Goal: Book appointment/travel/reservation

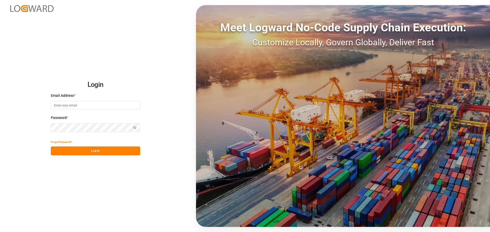
click at [95, 107] on input at bounding box center [95, 105] width 89 height 9
type input "[EMAIL_ADDRESS][DOMAIN_NAME]"
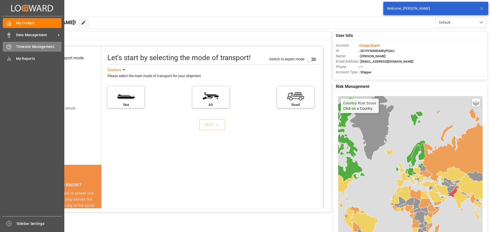
click at [12, 47] on div "Timeslot Management Timeslot Management" at bounding box center [32, 47] width 59 height 10
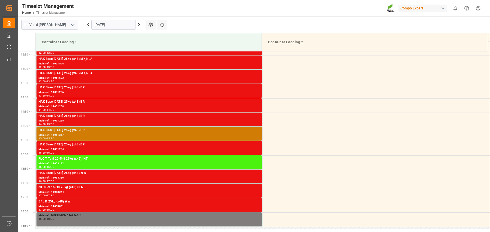
scroll to position [455, 0]
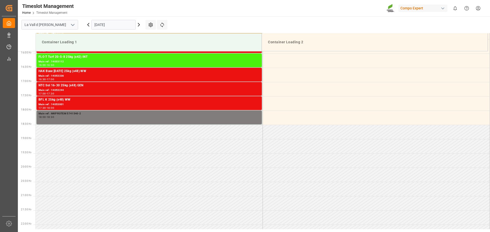
click at [107, 25] on input "[DATE]" at bounding box center [113, 25] width 44 height 10
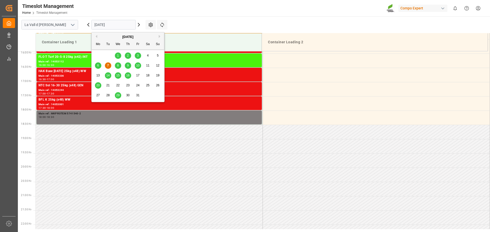
click at [117, 65] on div "8" at bounding box center [118, 66] width 6 height 6
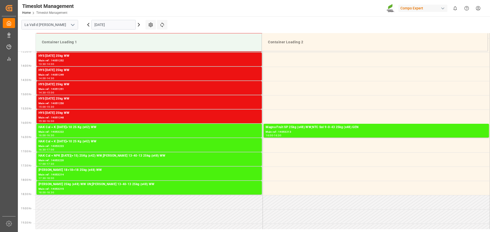
scroll to position [429, 0]
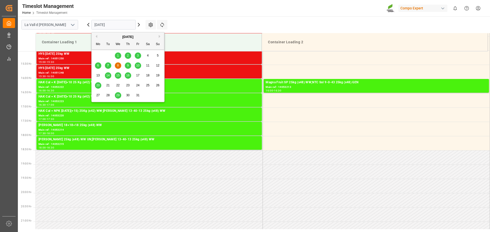
click at [113, 27] on input "[DATE]" at bounding box center [113, 25] width 44 height 10
click at [127, 67] on span "9" at bounding box center [128, 66] width 2 height 4
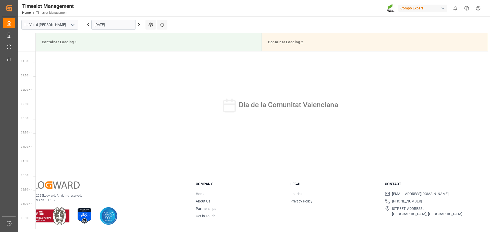
scroll to position [0, 0]
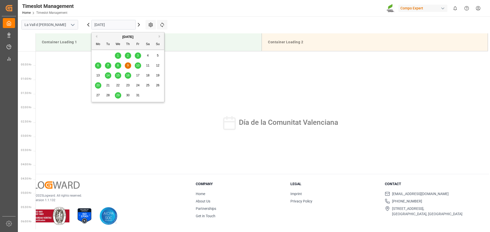
drag, startPoint x: 109, startPoint y: 27, endPoint x: 142, endPoint y: 50, distance: 40.9
click at [109, 27] on input "[DATE]" at bounding box center [113, 25] width 44 height 10
click at [142, 65] on div "6 7 8 9 10 11 12" at bounding box center [128, 66] width 70 height 10
click at [140, 65] on div "10" at bounding box center [138, 66] width 6 height 6
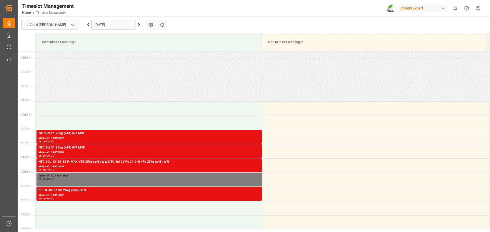
scroll to position [149, 0]
